Goal: Task Accomplishment & Management: Manage account settings

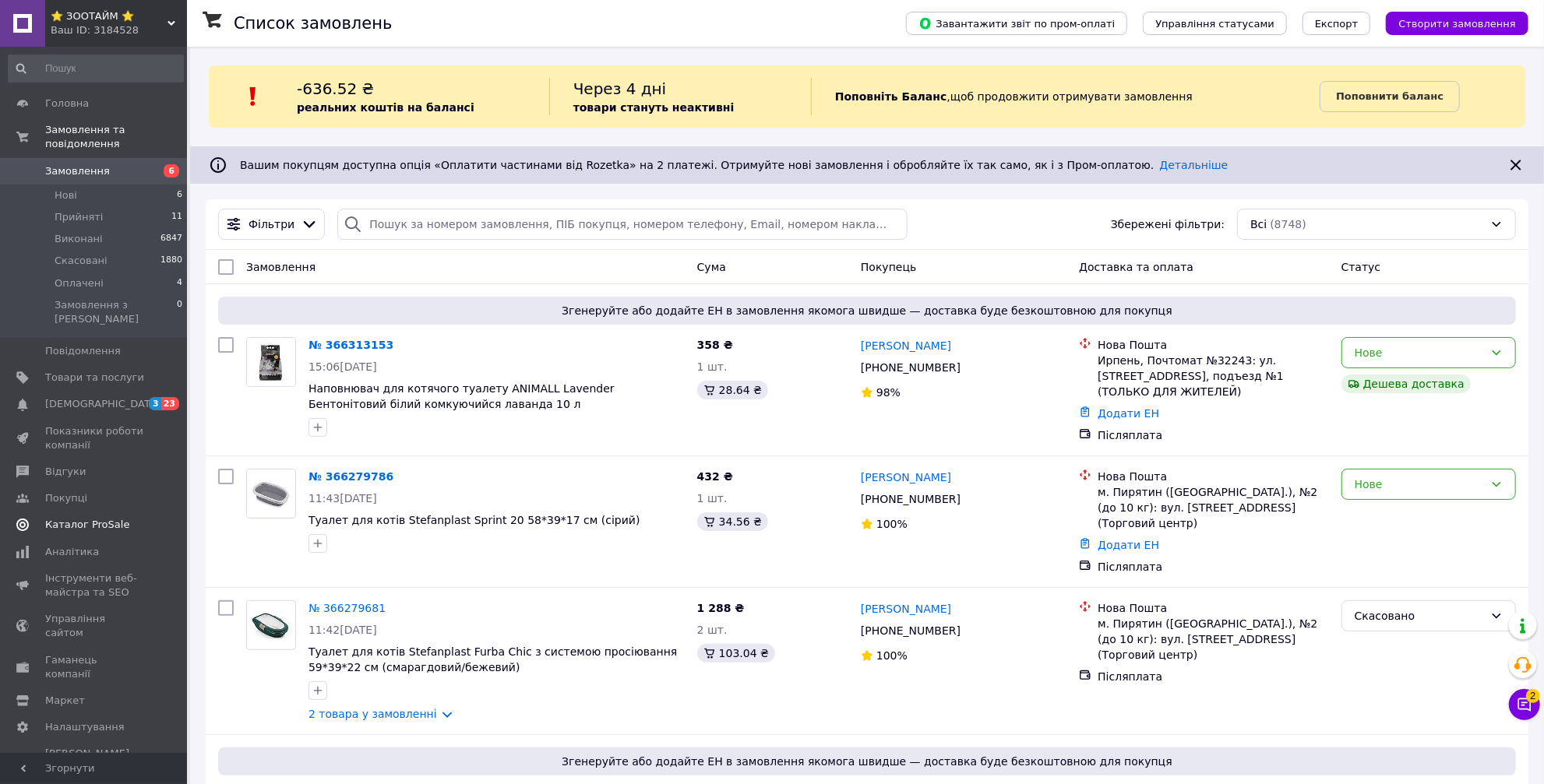
click at [88, 512] on link "Каталог ProSale" at bounding box center [95, 525] width 191 height 27
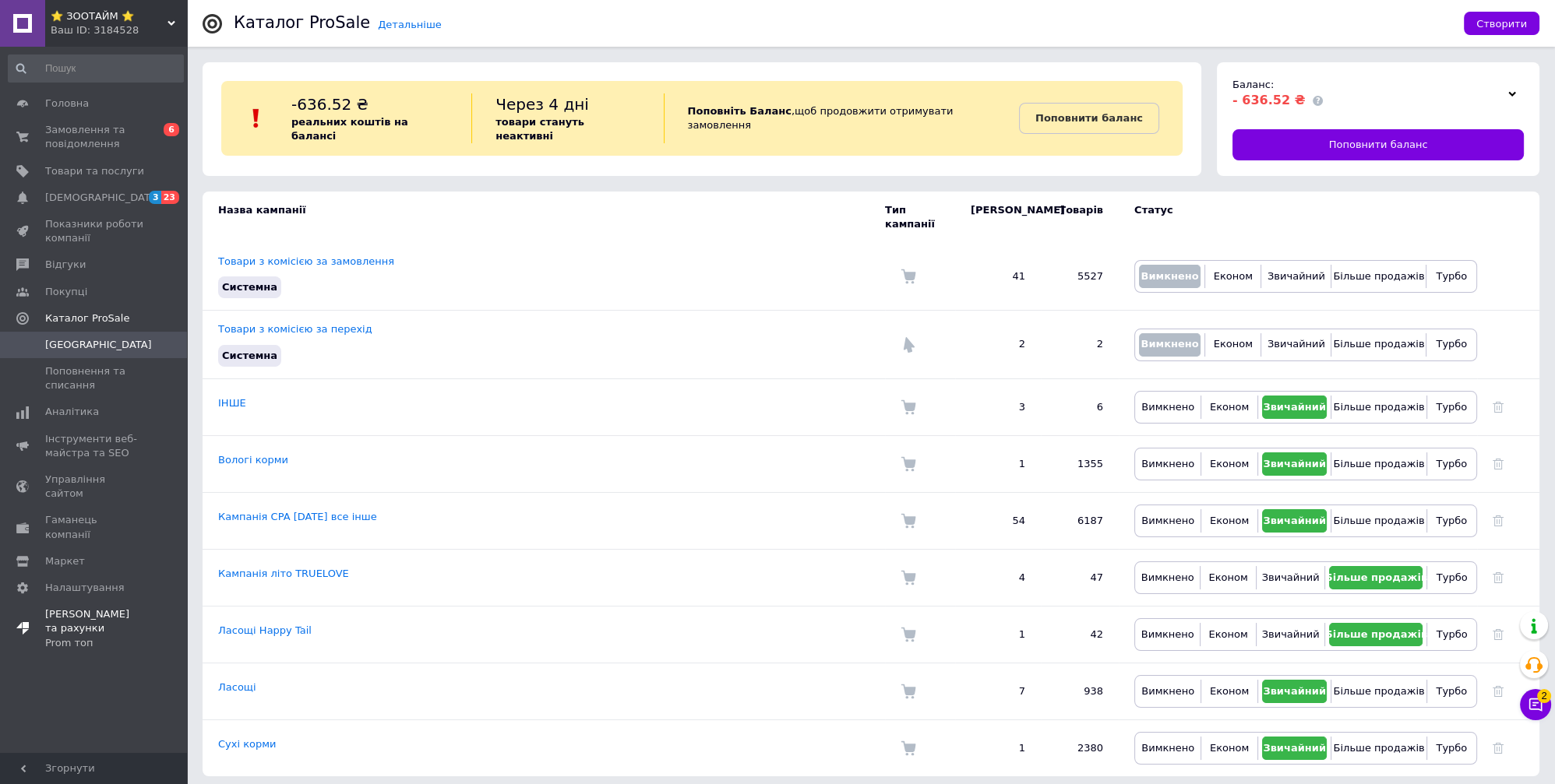
click at [76, 607] on span "Тарифи та рахунки Prom топ" at bounding box center [94, 628] width 99 height 42
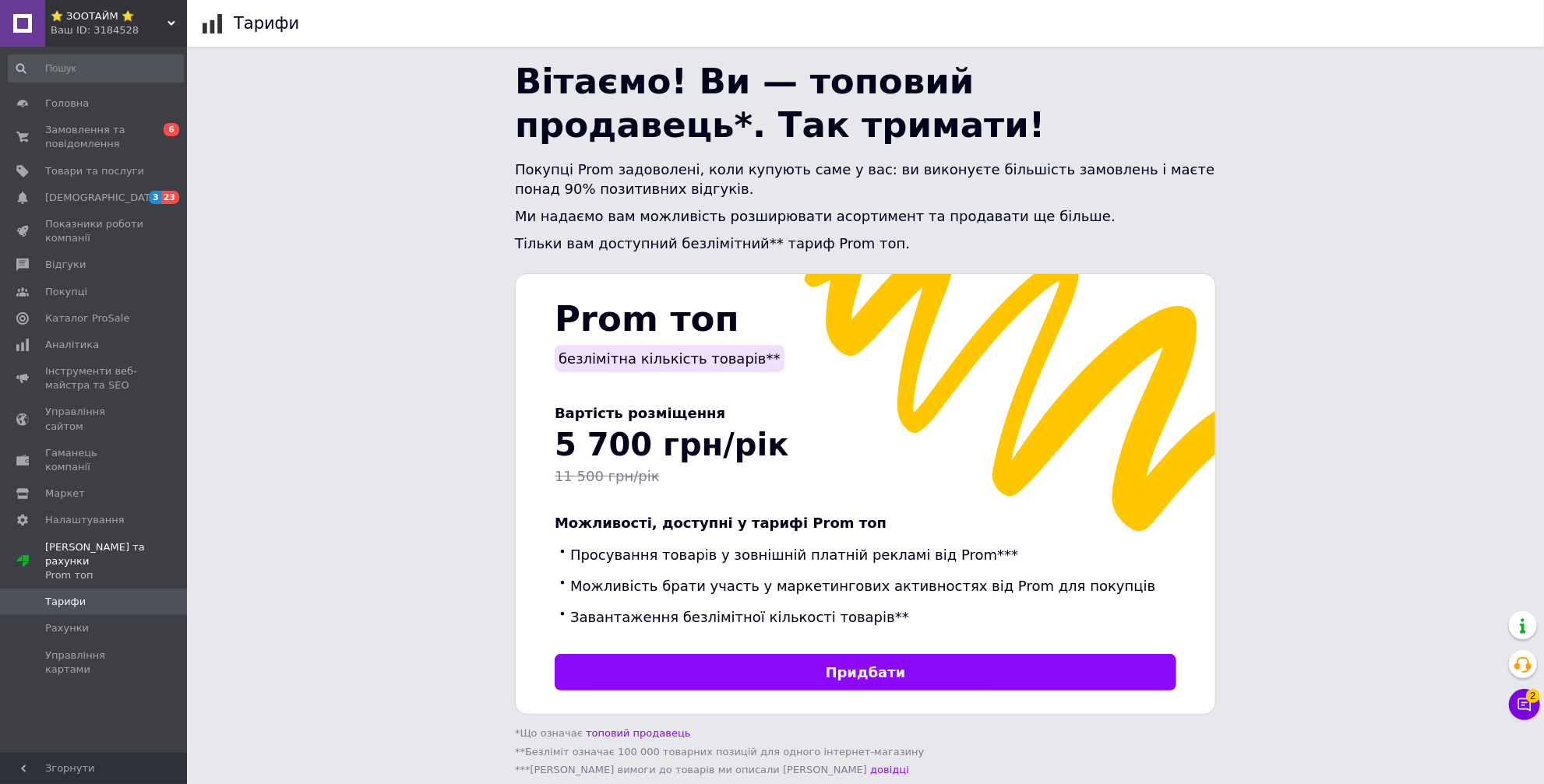
scroll to position [325, 0]
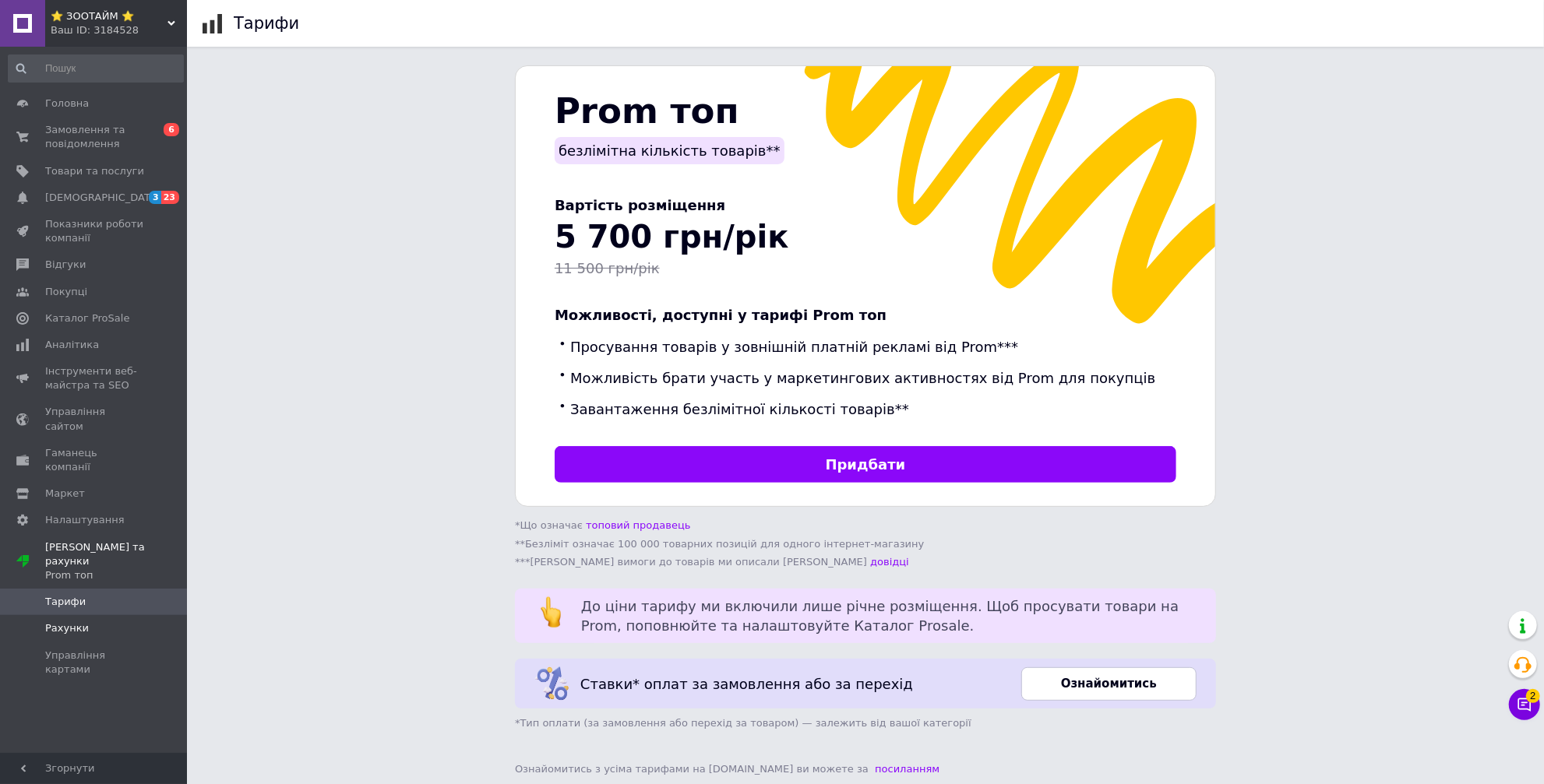
click at [60, 621] on span "Рахунки" at bounding box center [67, 628] width 43 height 14
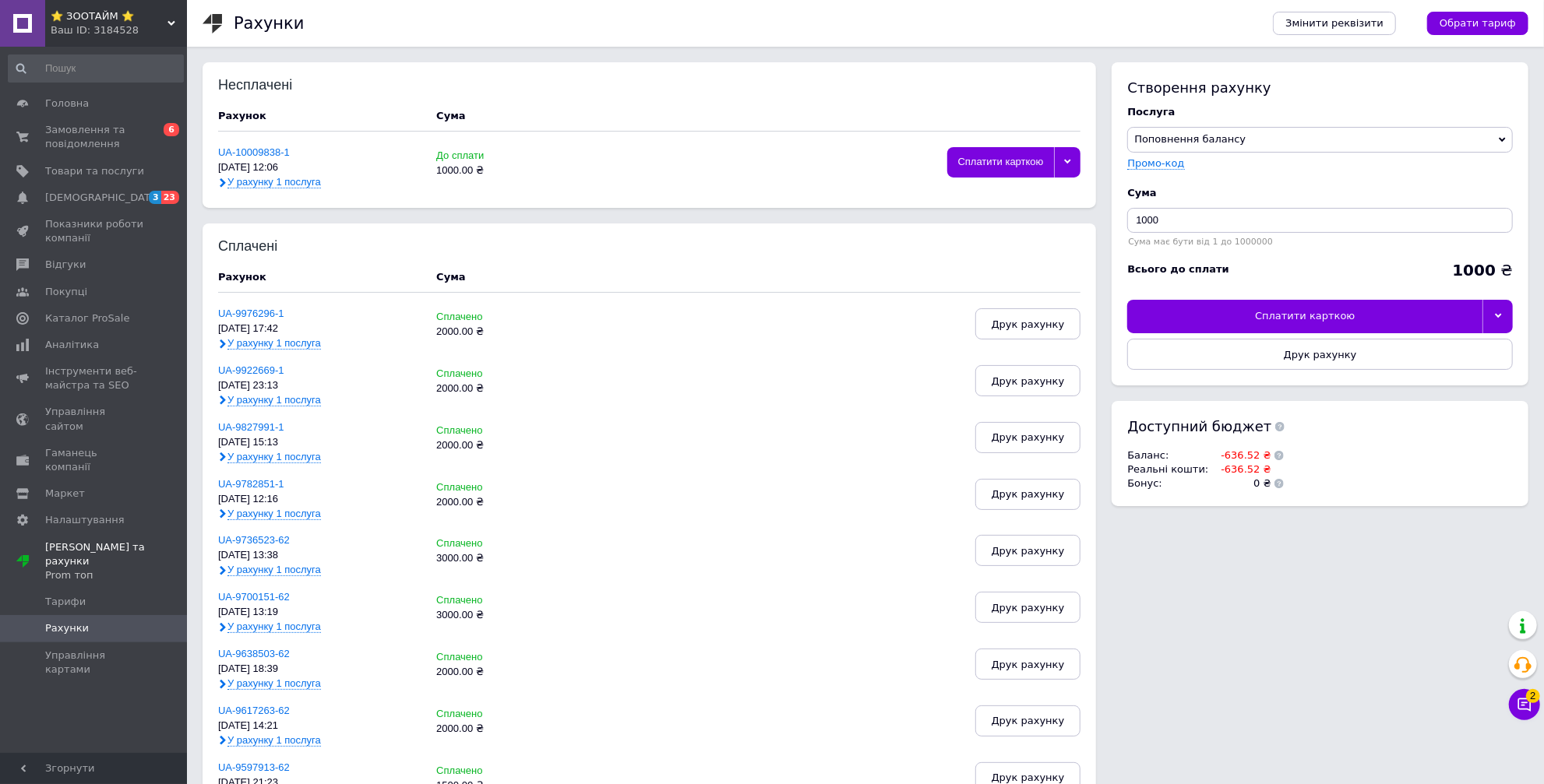
click at [1539, 711] on div "Чат з покупцем 2" at bounding box center [1524, 704] width 31 height 31
click at [1525, 715] on button "Чат з покупцем 2" at bounding box center [1524, 704] width 31 height 31
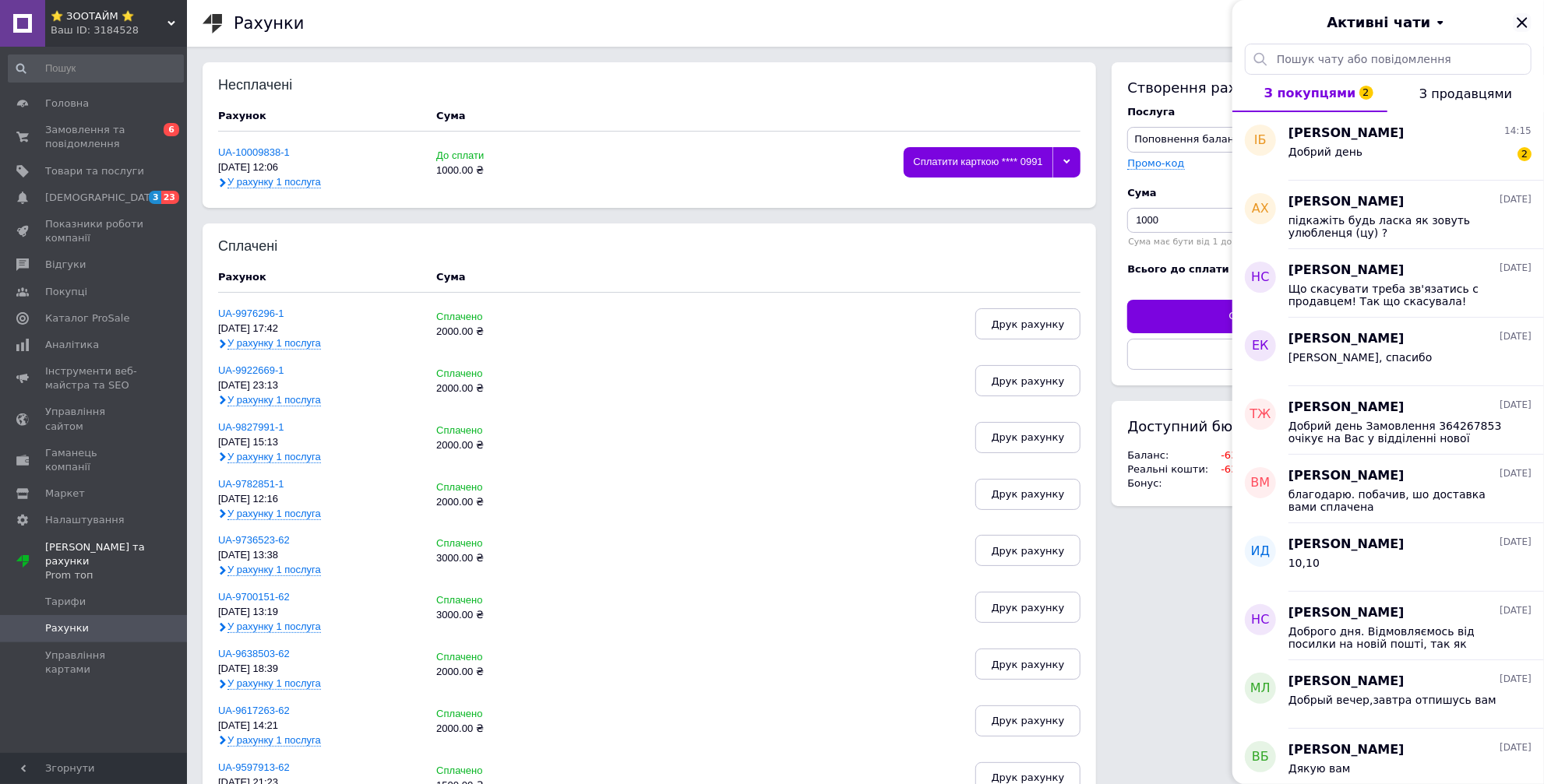
click at [1525, 22] on icon "Закрити" at bounding box center [1522, 23] width 19 height 19
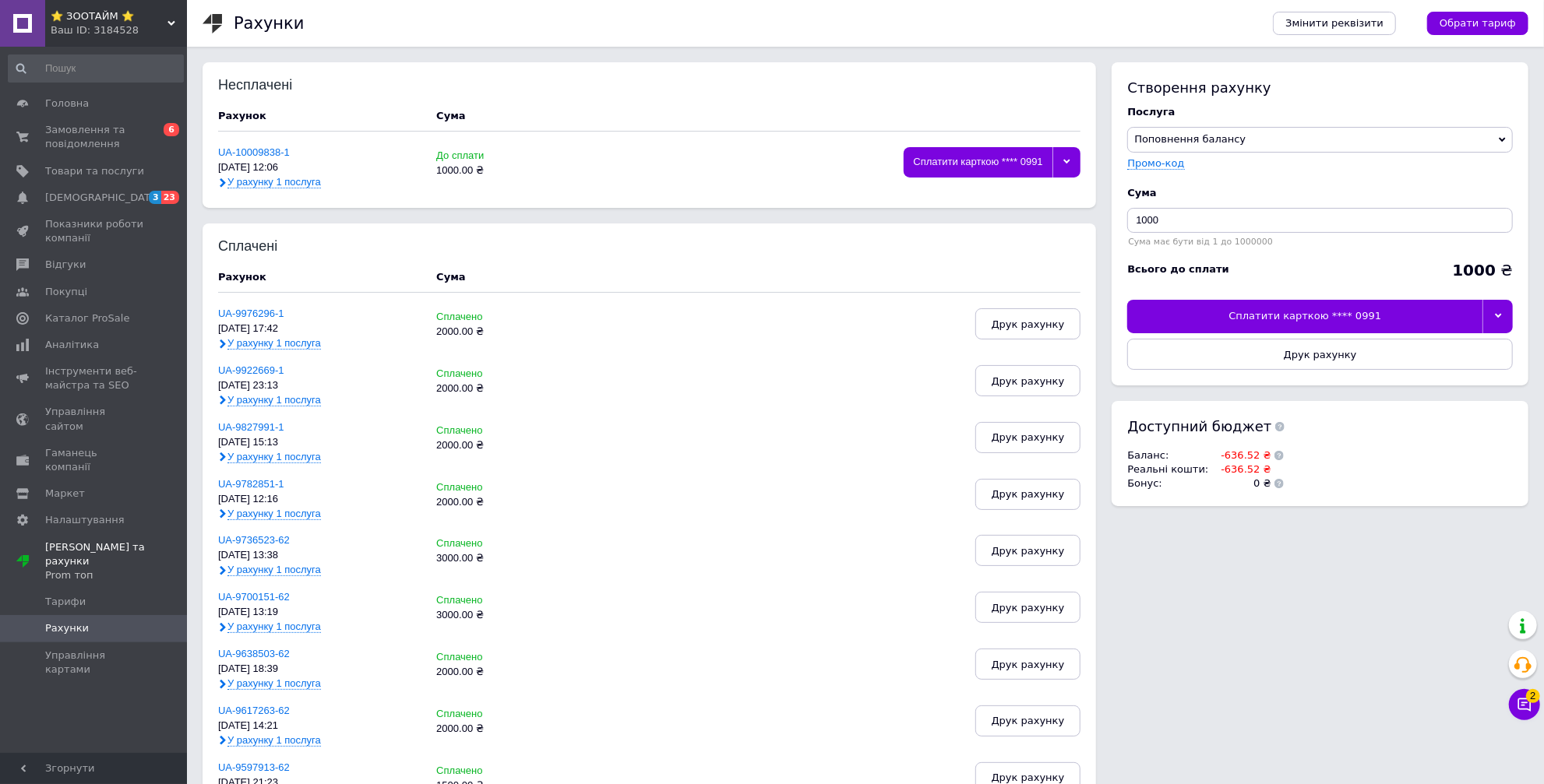
click at [1073, 158] on div at bounding box center [1066, 162] width 28 height 30
click at [988, 233] on div "Друк рахунку" at bounding box center [992, 235] width 159 height 11
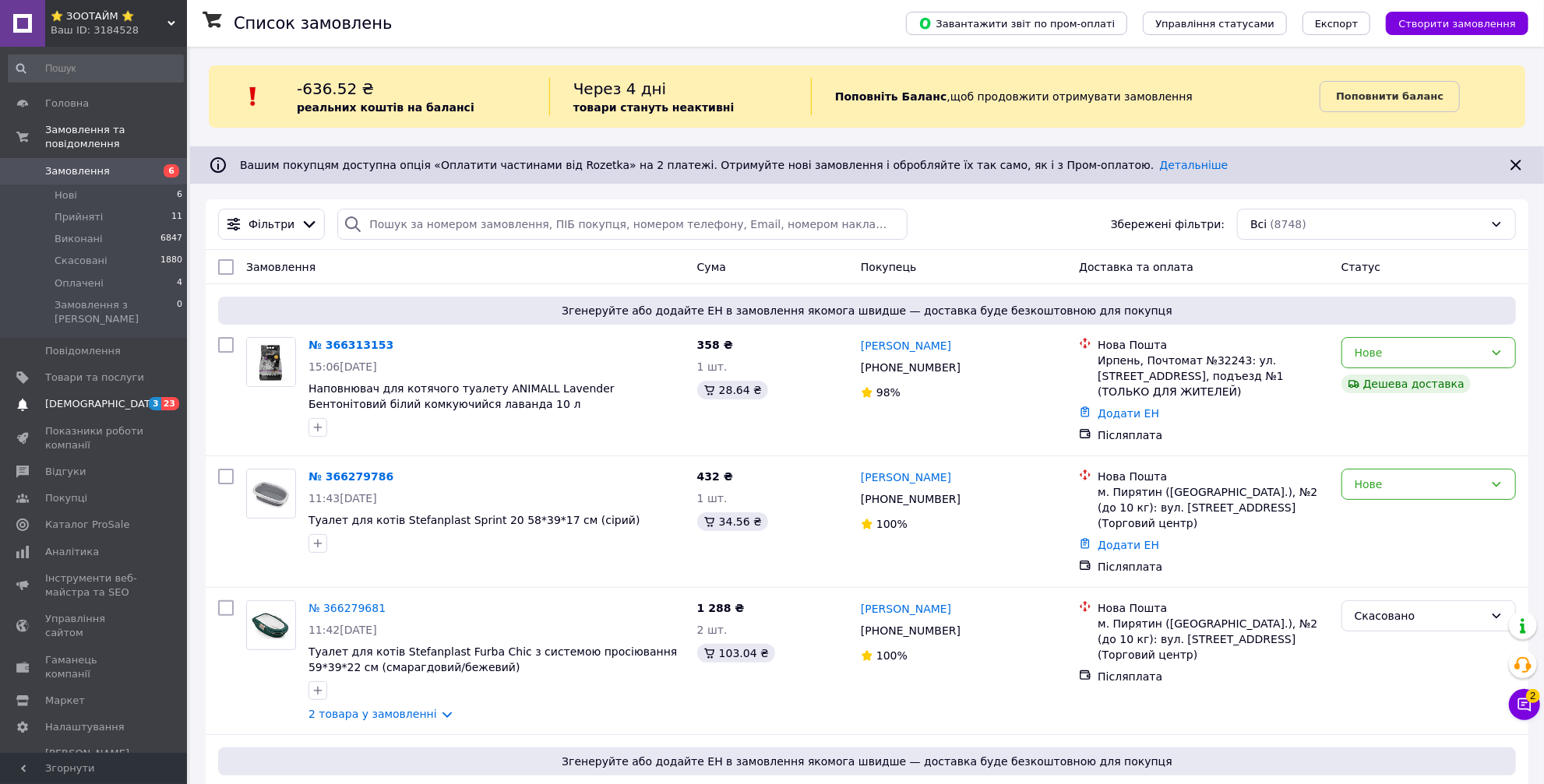
click at [122, 397] on span "[DEMOGRAPHIC_DATA]" at bounding box center [94, 404] width 99 height 14
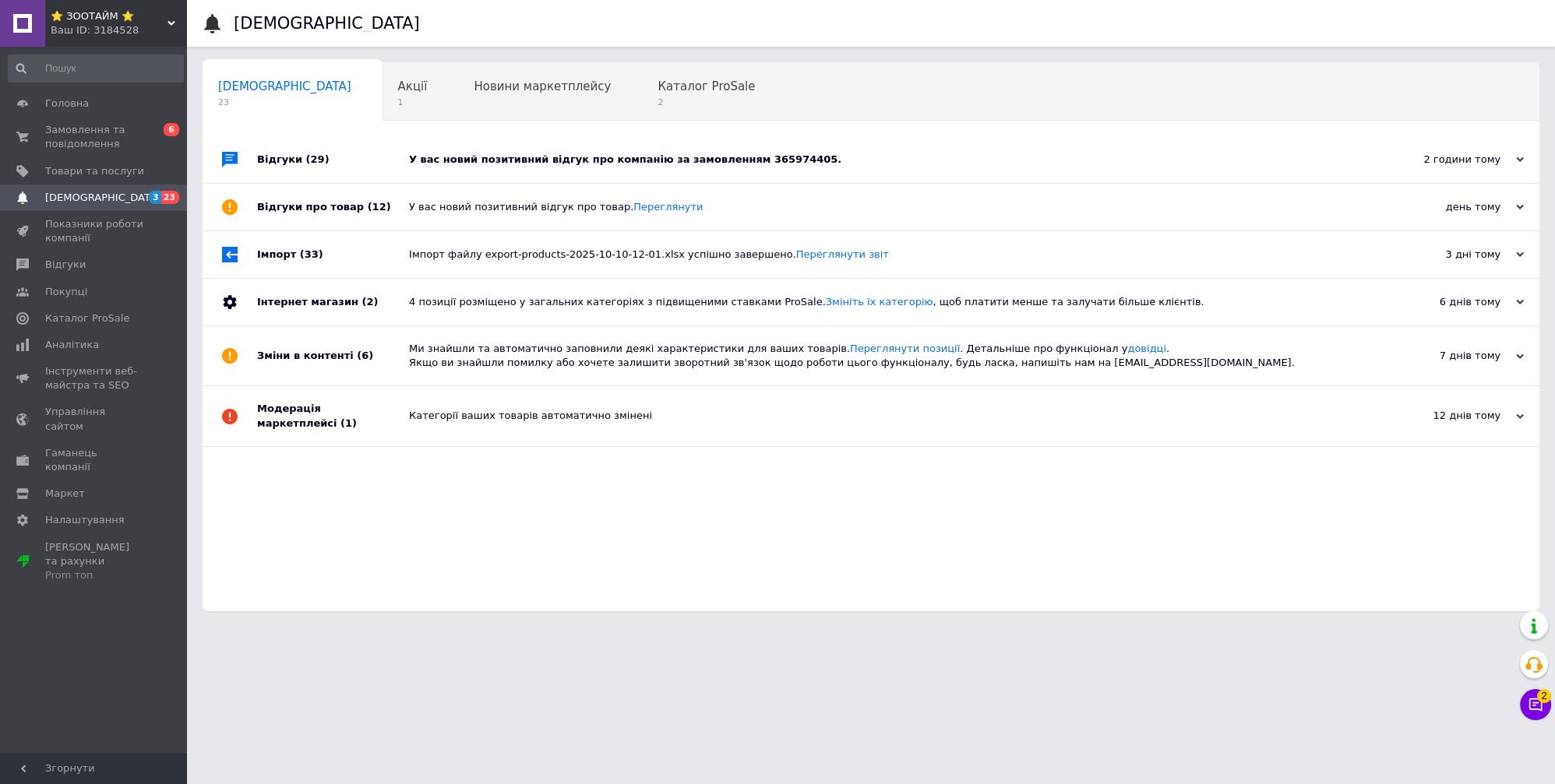
click at [632, 163] on div "У вас новий позитивний відгук про компанію за замовленням 365974405." at bounding box center [888, 159] width 959 height 14
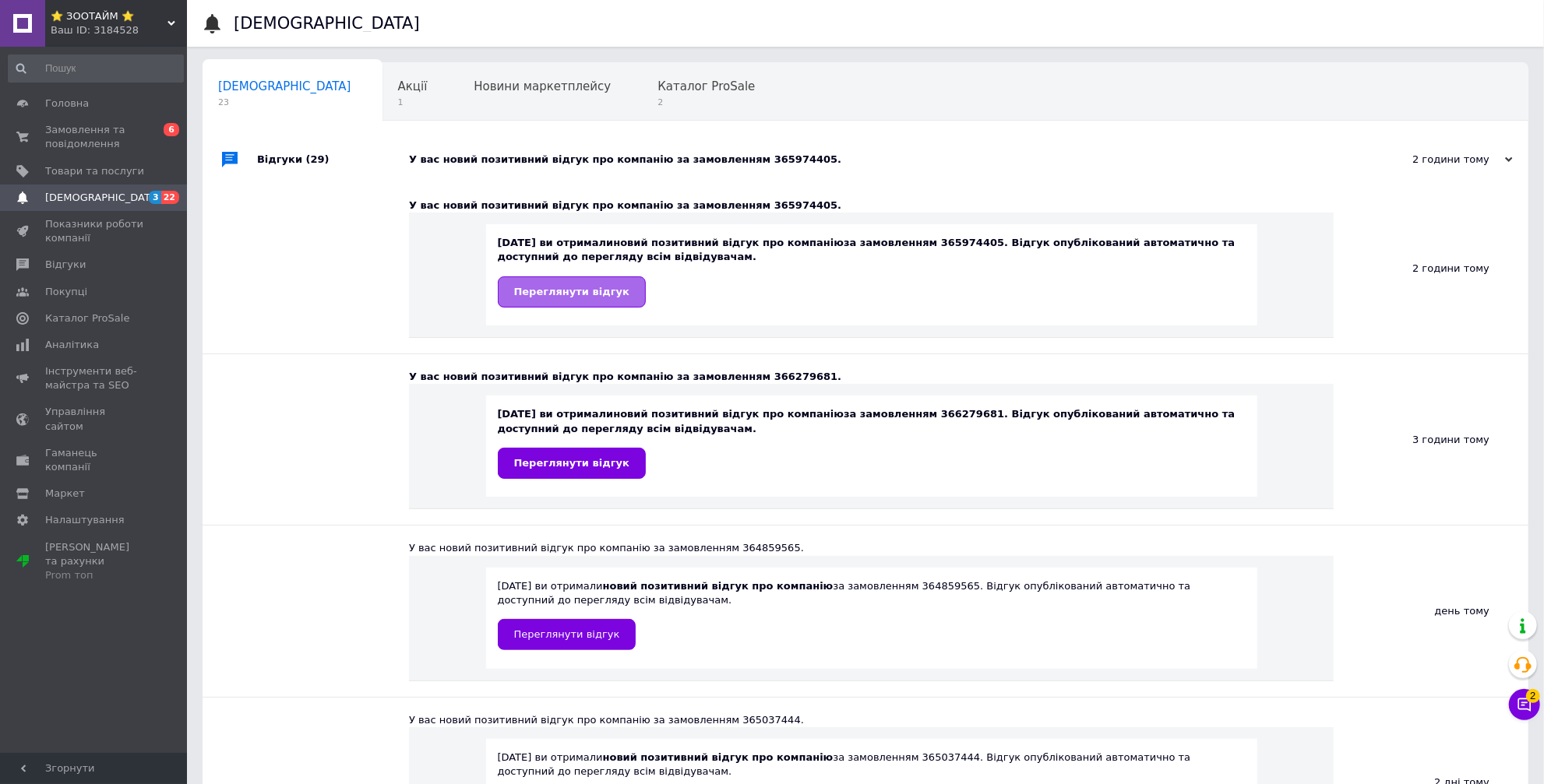
click at [594, 303] on link "Переглянути відгук" at bounding box center [571, 292] width 148 height 31
click at [107, 315] on span "Каталог ProSale" at bounding box center [87, 319] width 84 height 14
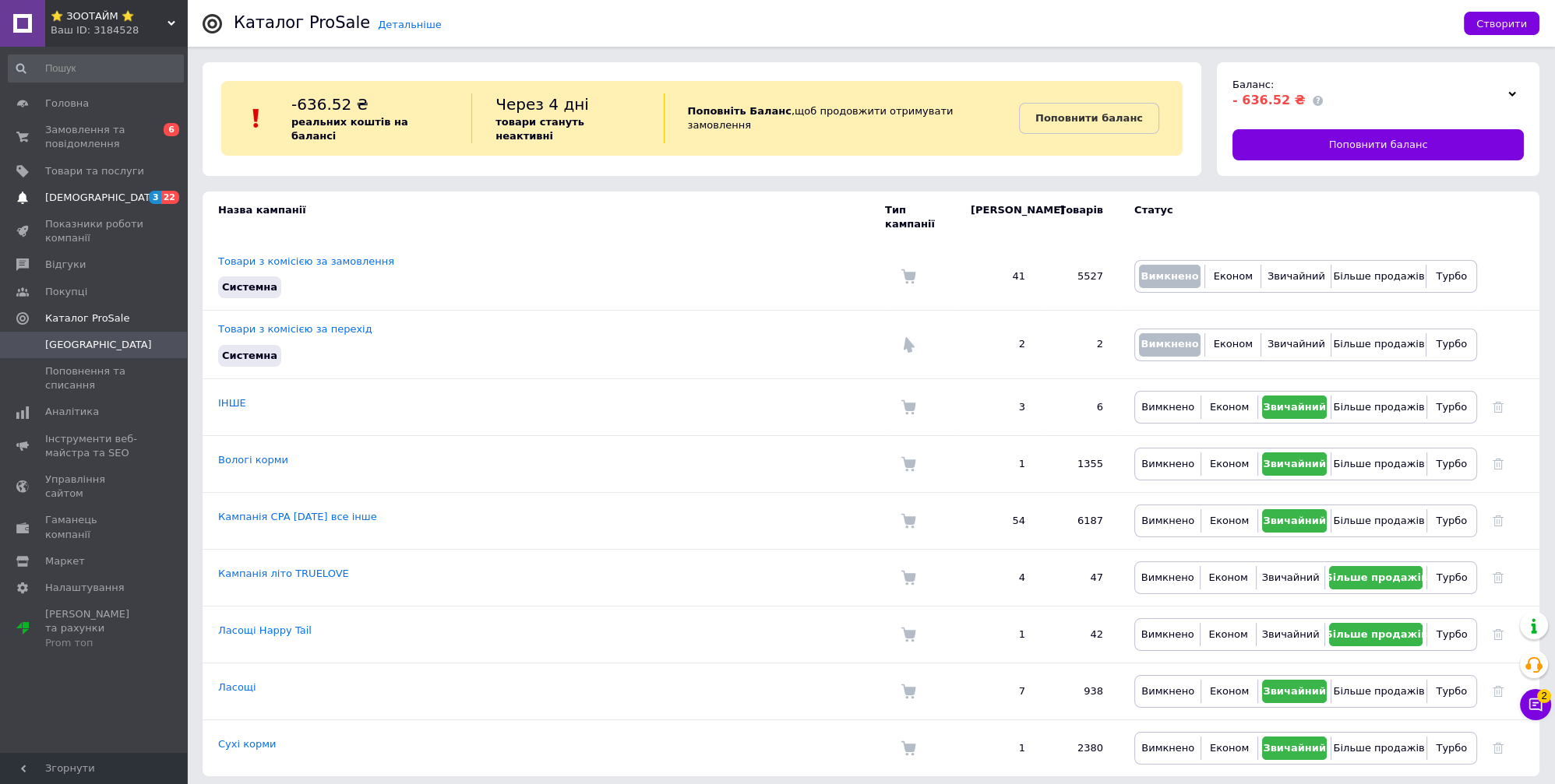
click at [88, 195] on span "[DEMOGRAPHIC_DATA]" at bounding box center [102, 198] width 115 height 14
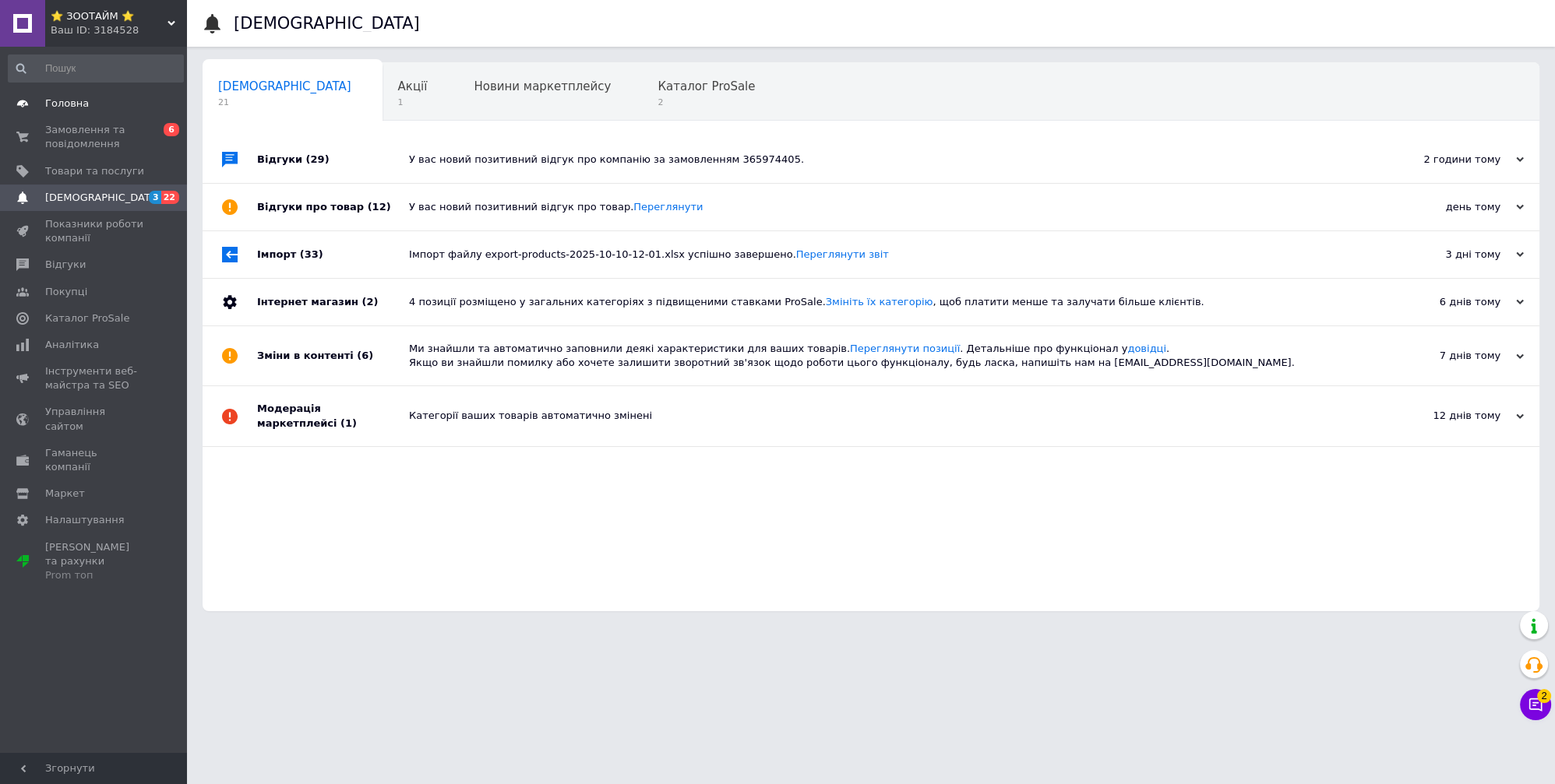
click at [90, 102] on span "Головна" at bounding box center [94, 103] width 99 height 14
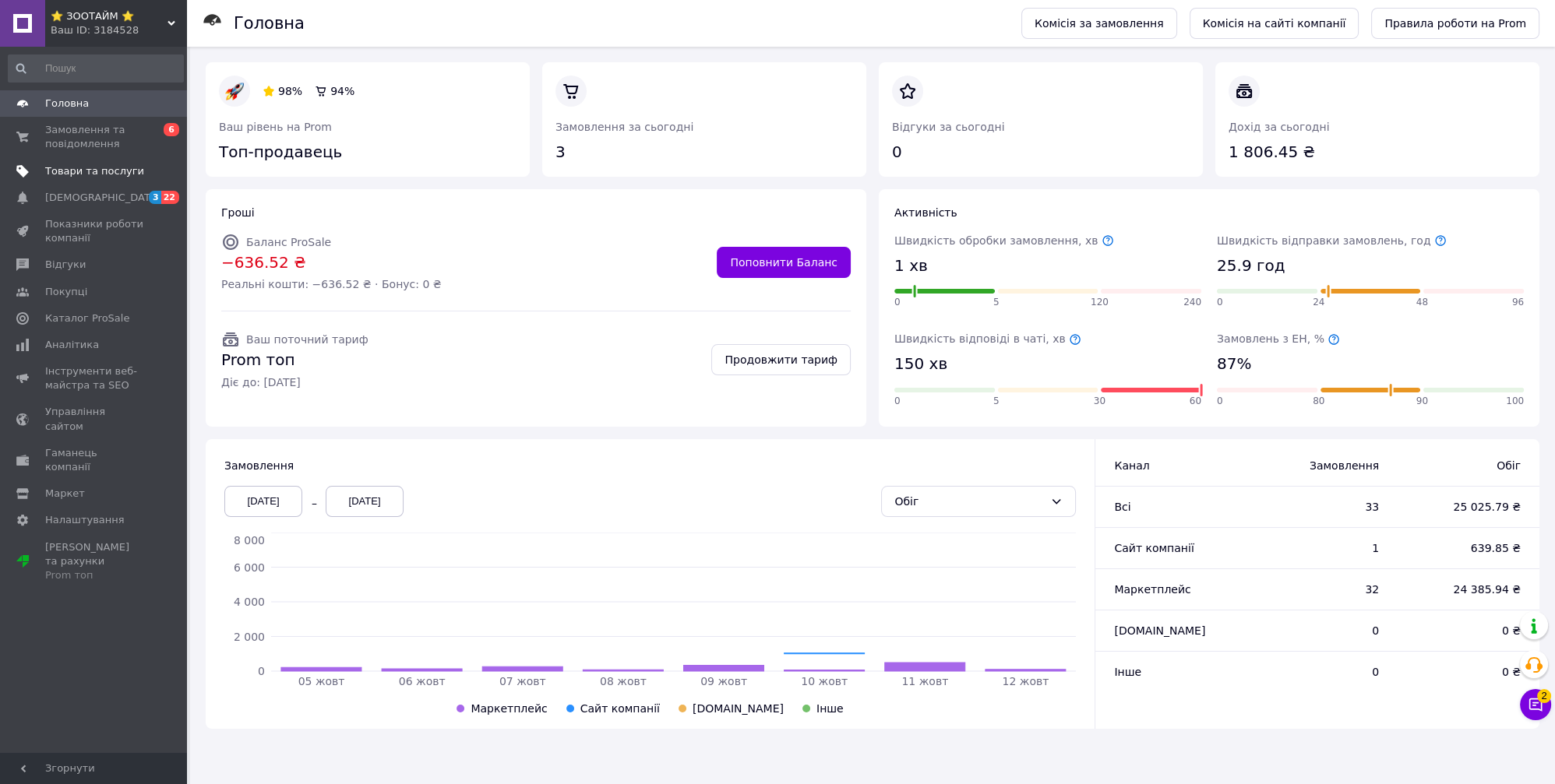
click at [84, 172] on span "Товари та послуги" at bounding box center [94, 172] width 99 height 14
